Goal: Information Seeking & Learning: Learn about a topic

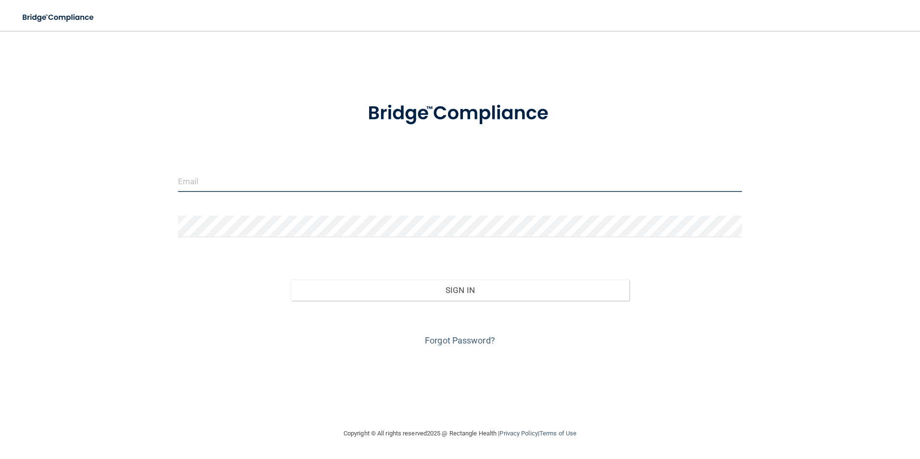
click at [294, 185] on input "email" at bounding box center [460, 181] width 564 height 22
click at [265, 179] on input "email" at bounding box center [460, 181] width 564 height 22
type input "[PERSON_NAME][EMAIL_ADDRESS][DOMAIN_NAME]"
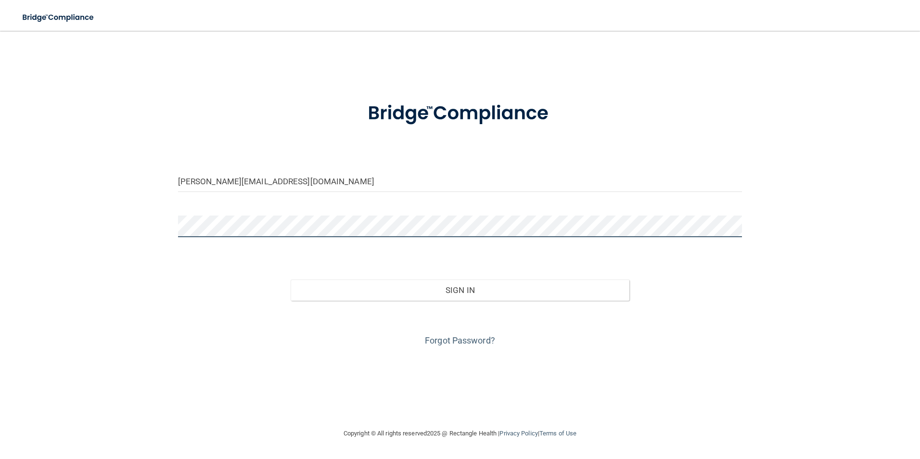
click at [291, 280] on button "Sign In" at bounding box center [460, 290] width 339 height 21
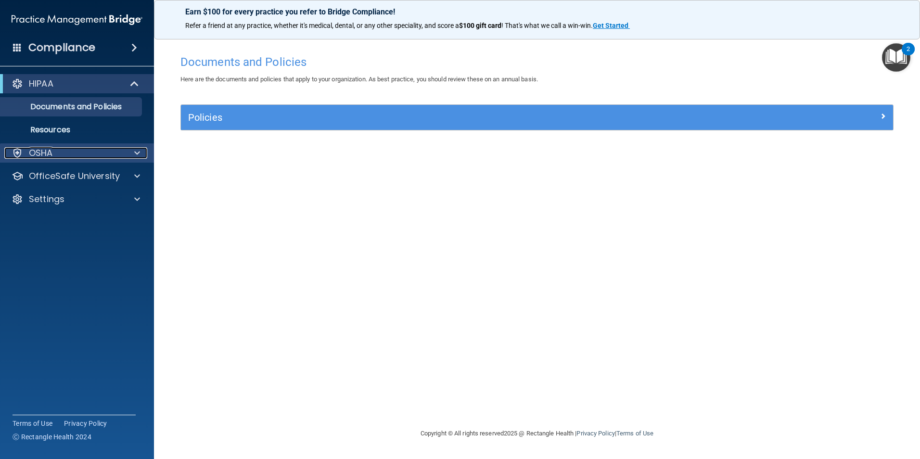
click at [86, 150] on div "OSHA" at bounding box center [63, 153] width 119 height 12
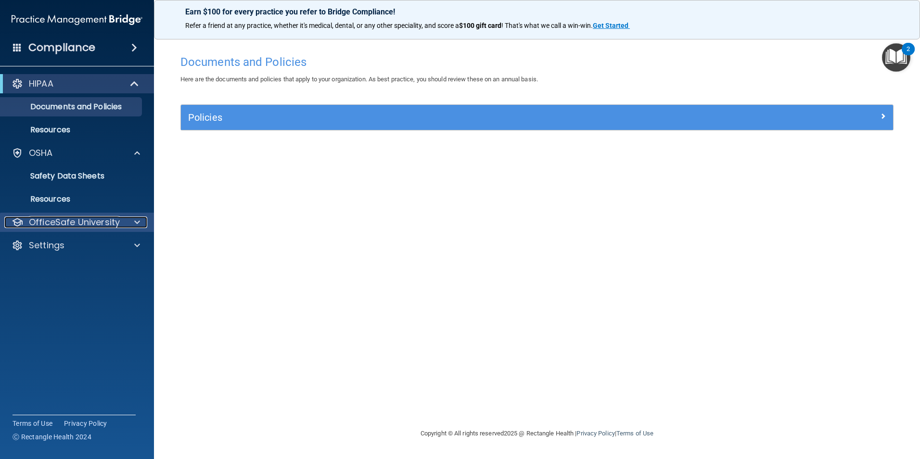
click at [63, 219] on p "OfficeSafe University" at bounding box center [74, 223] width 91 height 12
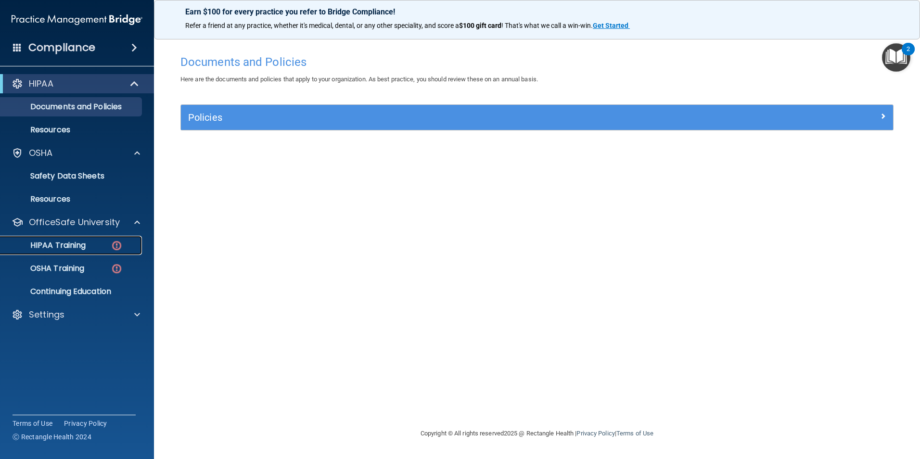
click at [66, 241] on p "HIPAA Training" at bounding box center [45, 246] width 79 height 10
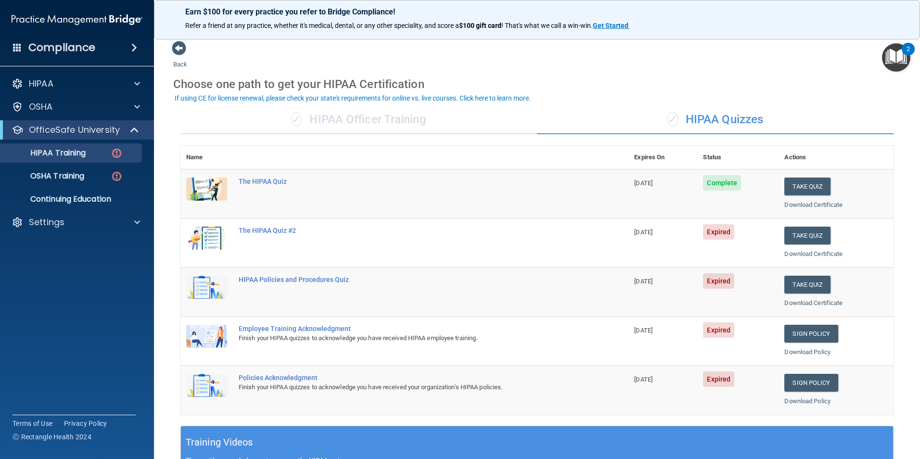
click at [355, 117] on div "✓ HIPAA Officer Training" at bounding box center [358, 119] width 357 height 29
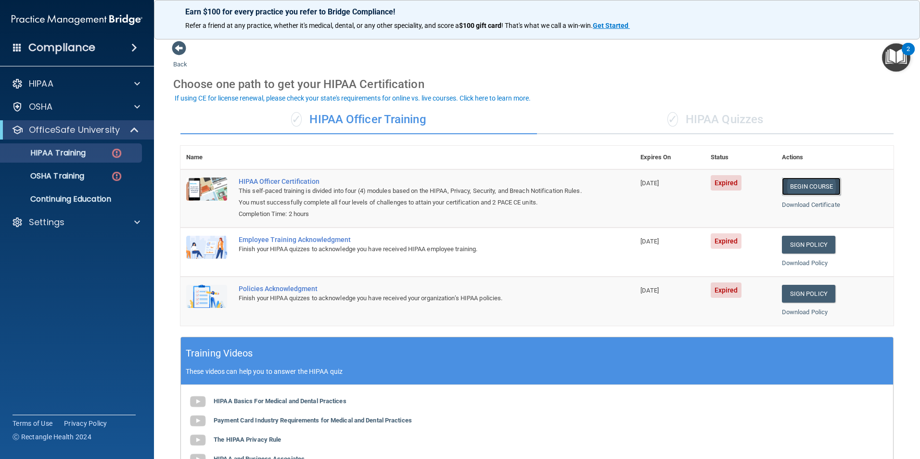
click at [820, 186] on link "Begin Course" at bounding box center [811, 187] width 59 height 18
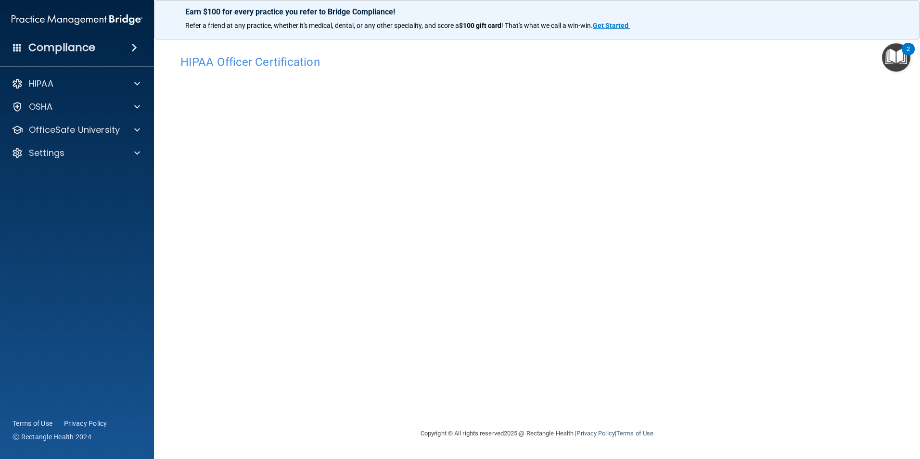
click at [671, 387] on div "HIPAA Officer Certification This course doesn’t expire until 08/05/2023. Are yo…" at bounding box center [537, 239] width 728 height 378
